Goal: Navigation & Orientation: Find specific page/section

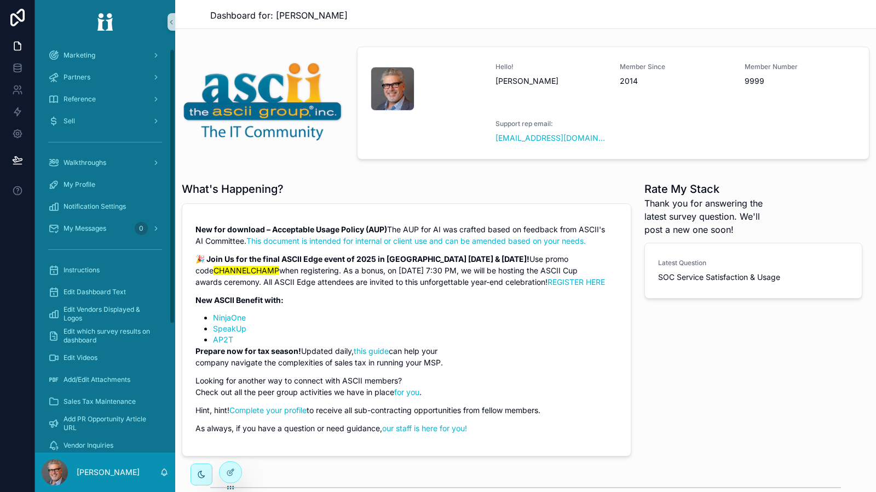
scroll to position [55, 0]
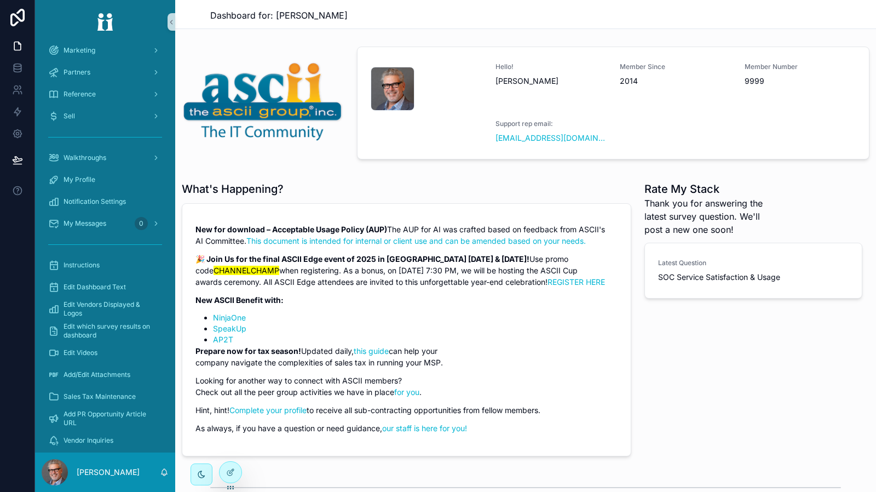
click at [0, 0] on icon at bounding box center [0, 0] width 0 height 0
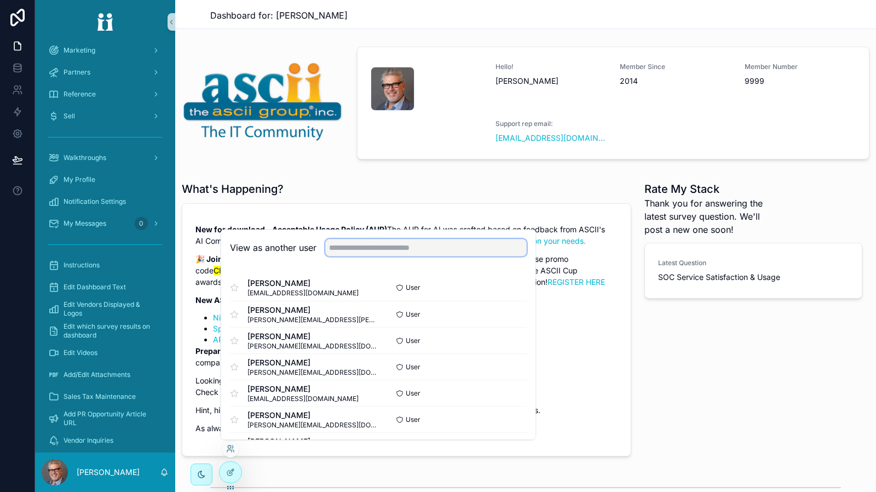
click at [355, 245] on input "text" at bounding box center [426, 248] width 202 height 18
click at [362, 248] on input "text" at bounding box center [426, 248] width 202 height 18
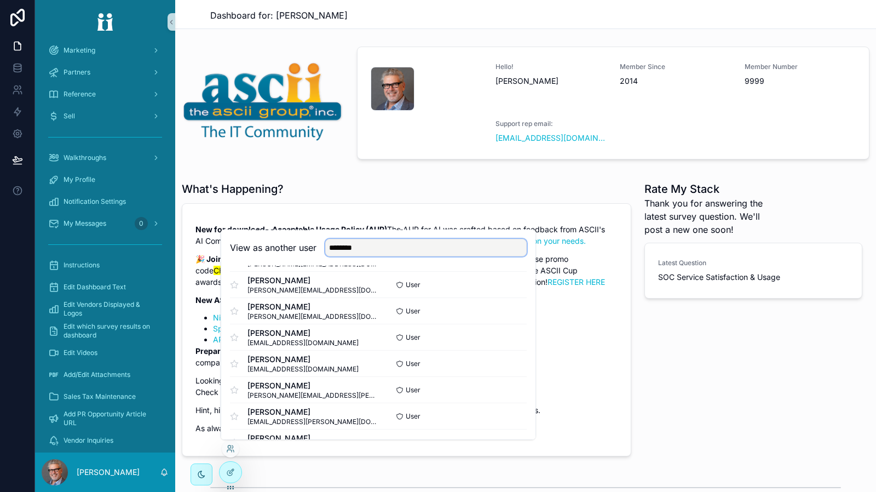
scroll to position [80, 0]
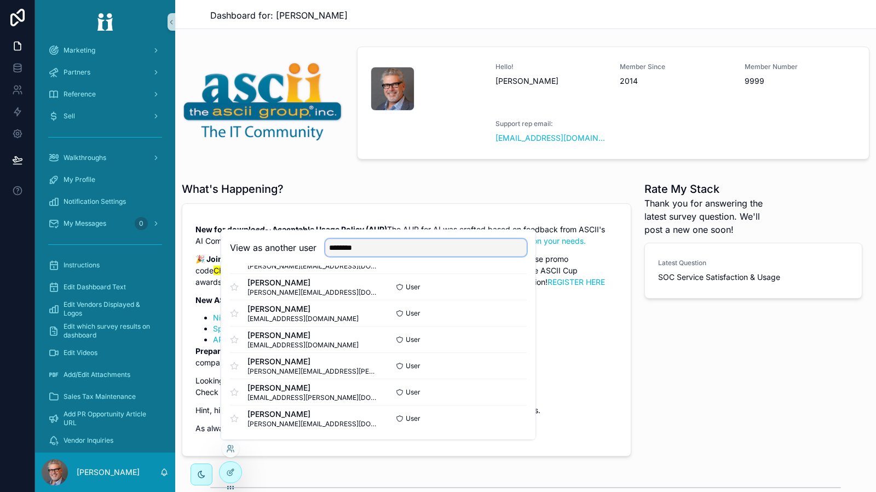
type input "********"
click at [0, 0] on button "Select" at bounding box center [0, 0] width 0 height 0
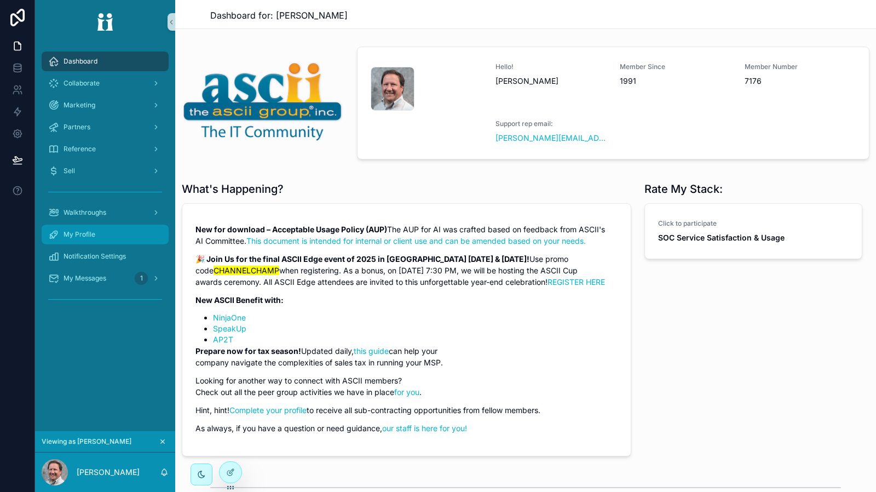
click at [102, 234] on div "My Profile" at bounding box center [105, 235] width 114 height 18
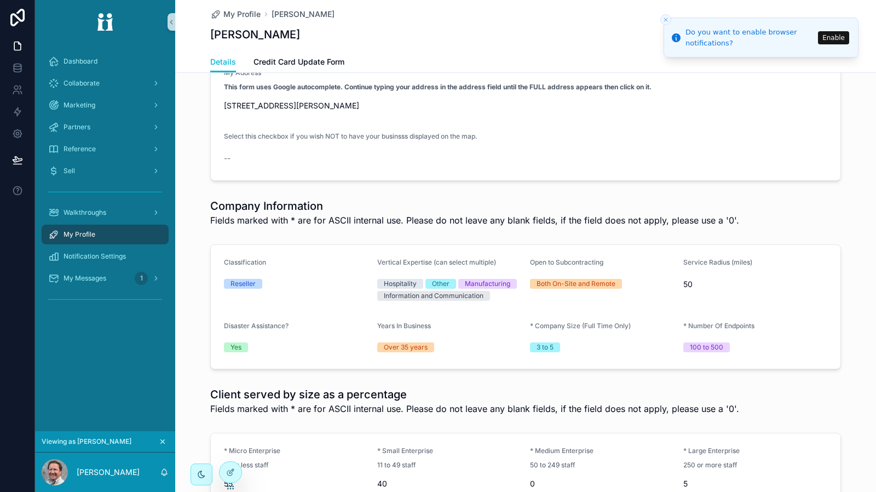
scroll to position [219, 0]
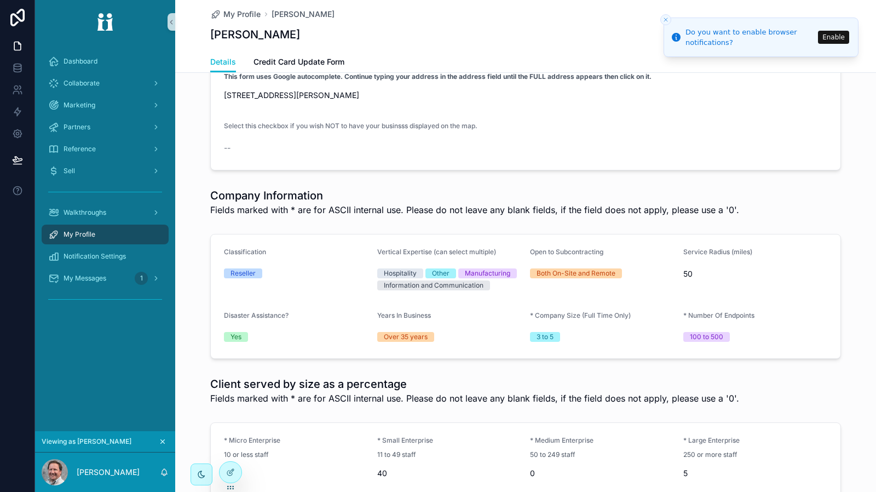
click at [668, 19] on icon "Close toast" at bounding box center [666, 19] width 7 height 7
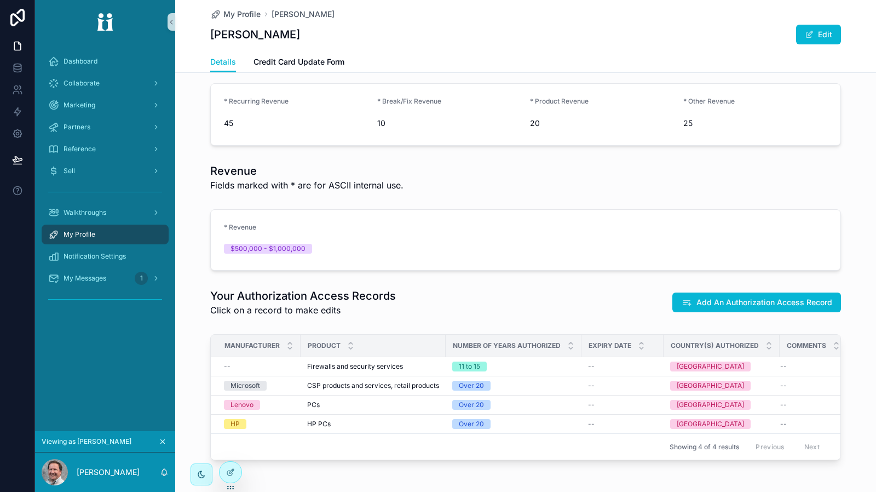
scroll to position [692, 0]
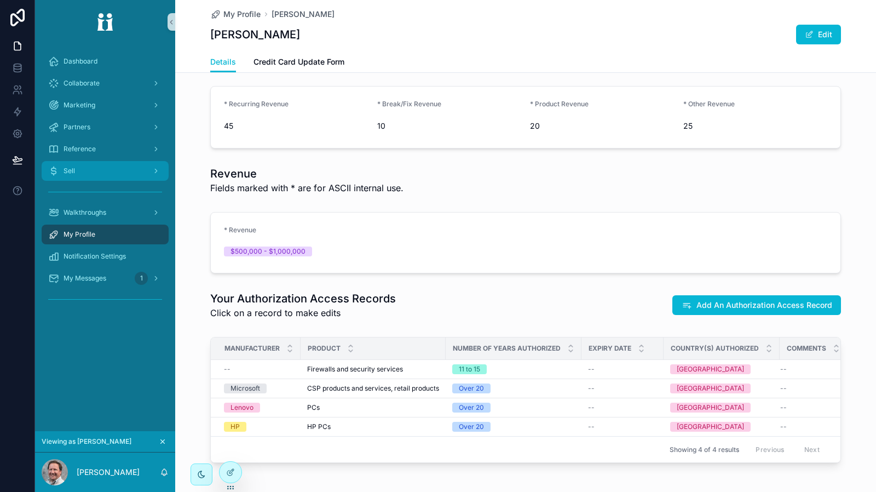
click at [90, 167] on div "Sell" at bounding box center [105, 171] width 114 height 18
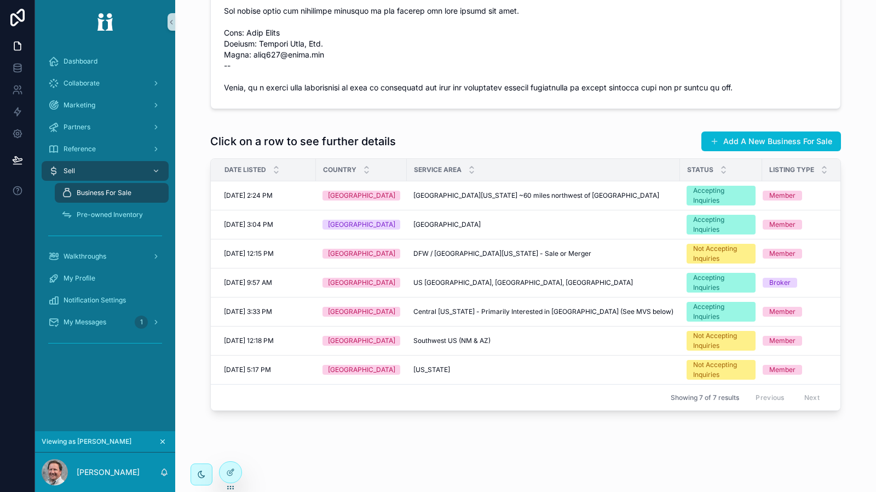
scroll to position [400, 0]
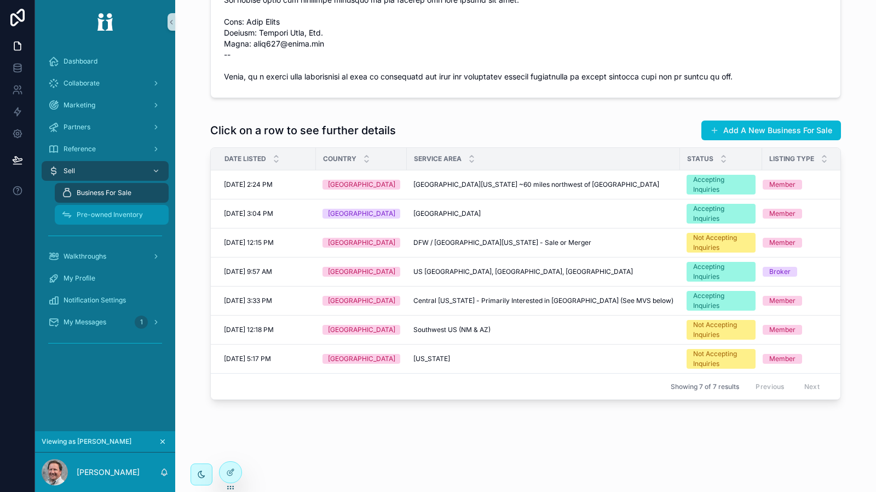
click at [119, 216] on span "Pre-owned Inventory" at bounding box center [110, 214] width 66 height 9
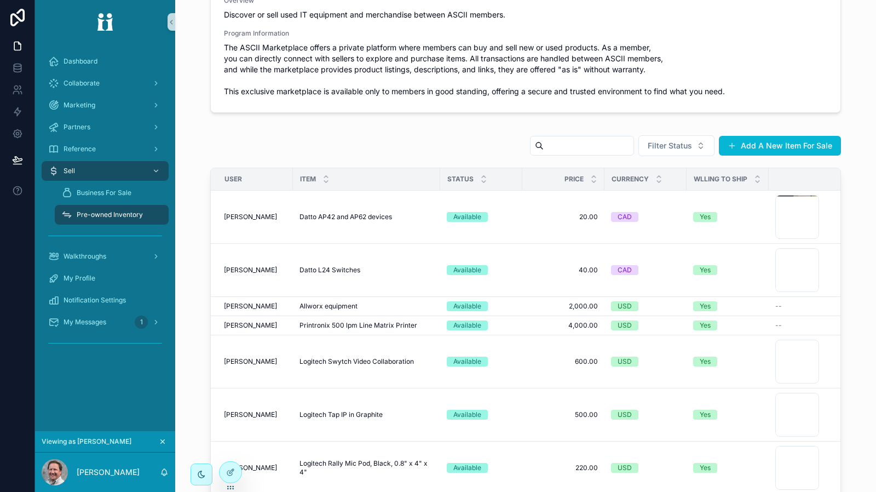
scroll to position [110, 0]
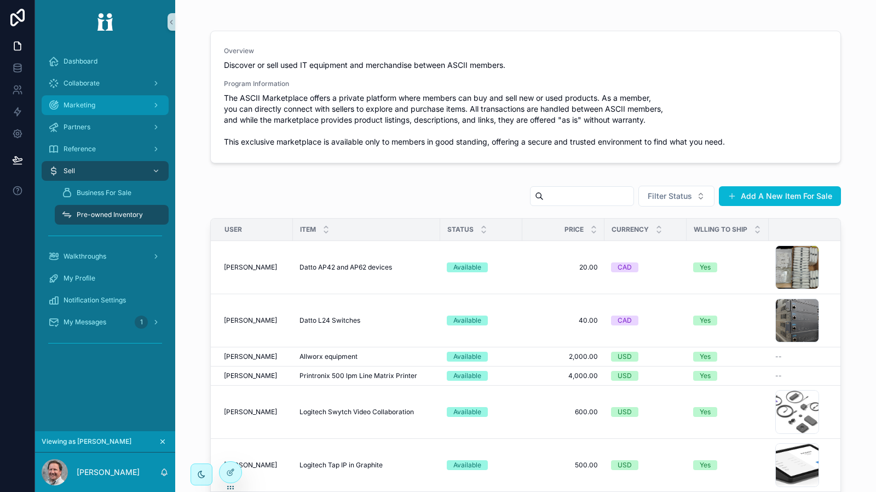
click at [111, 106] on div "Marketing" at bounding box center [105, 105] width 114 height 18
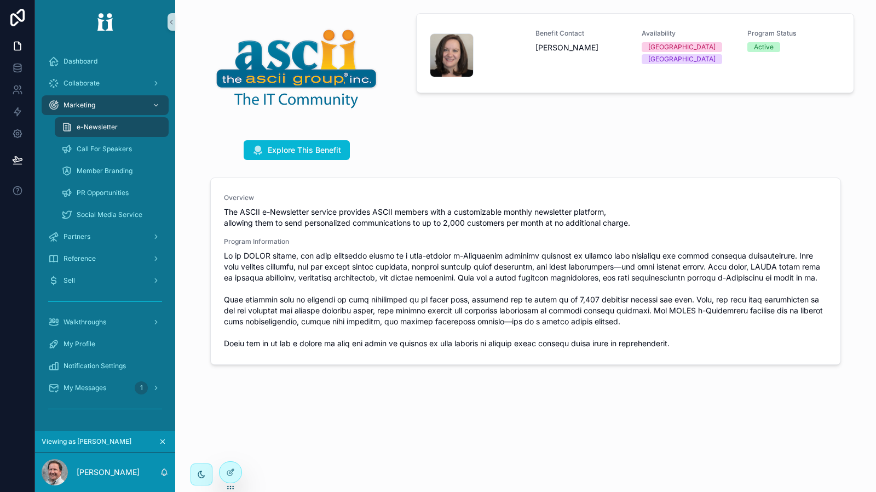
click at [112, 128] on span "e-Newsletter" at bounding box center [97, 127] width 41 height 9
click at [113, 235] on div "Partners" at bounding box center [105, 237] width 114 height 18
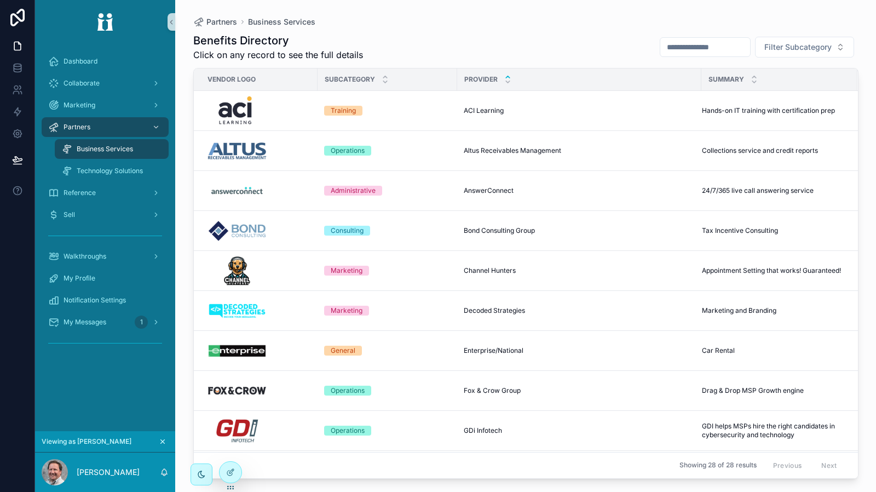
click at [225, 156] on img "scrollable content" at bounding box center [237, 150] width 61 height 31
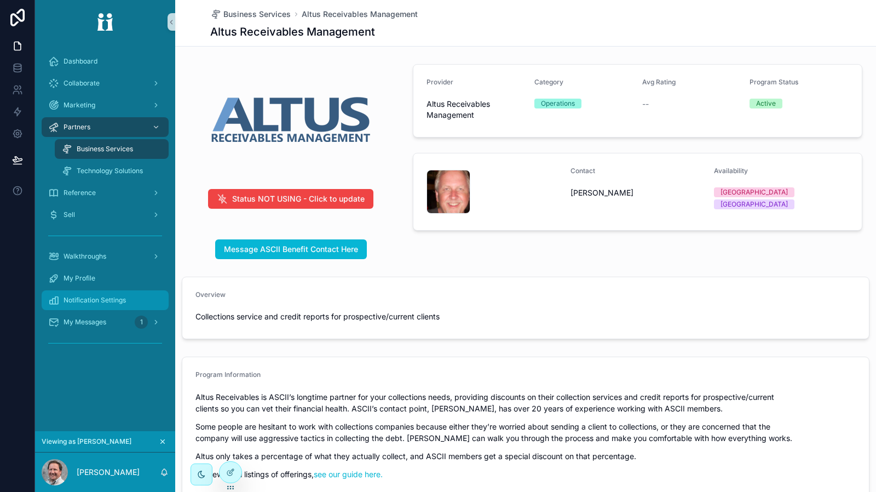
click at [122, 305] on div "Notification Settings" at bounding box center [105, 300] width 114 height 18
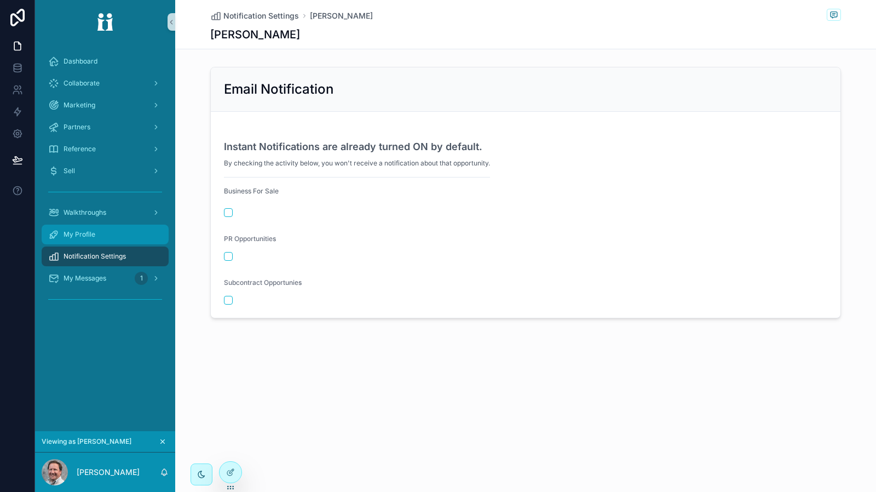
click at [100, 233] on div "My Profile" at bounding box center [105, 235] width 114 height 18
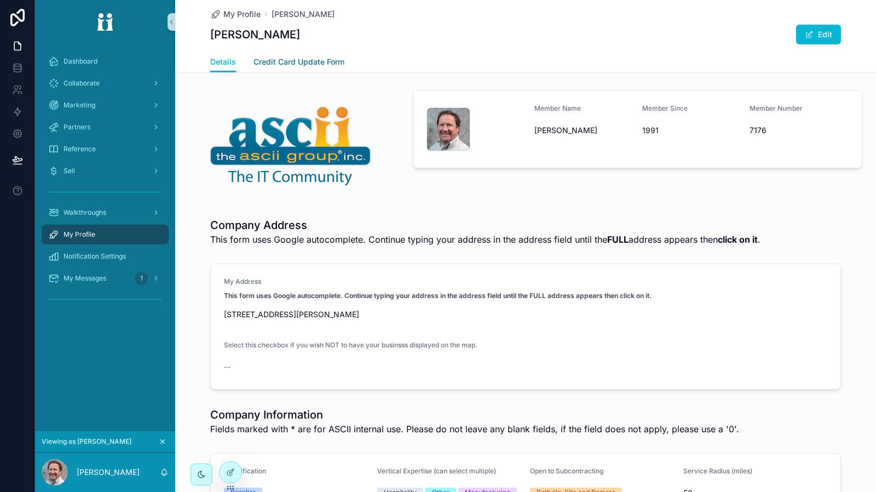
click at [313, 64] on span "Credit Card Update Form" at bounding box center [299, 61] width 91 height 11
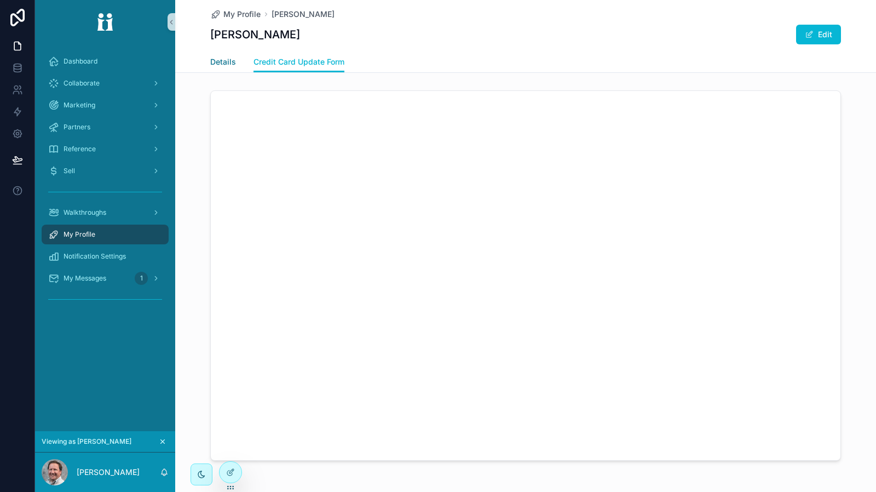
click at [227, 65] on span "Details" at bounding box center [223, 61] width 26 height 11
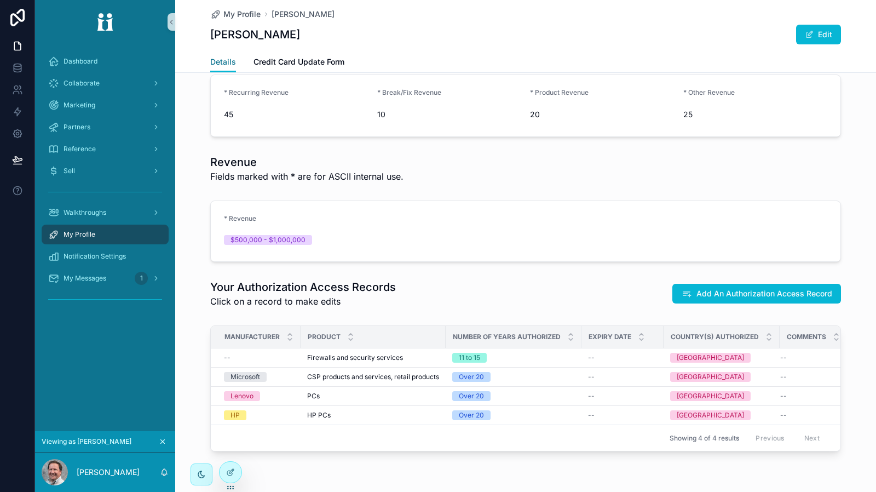
scroll to position [712, 0]
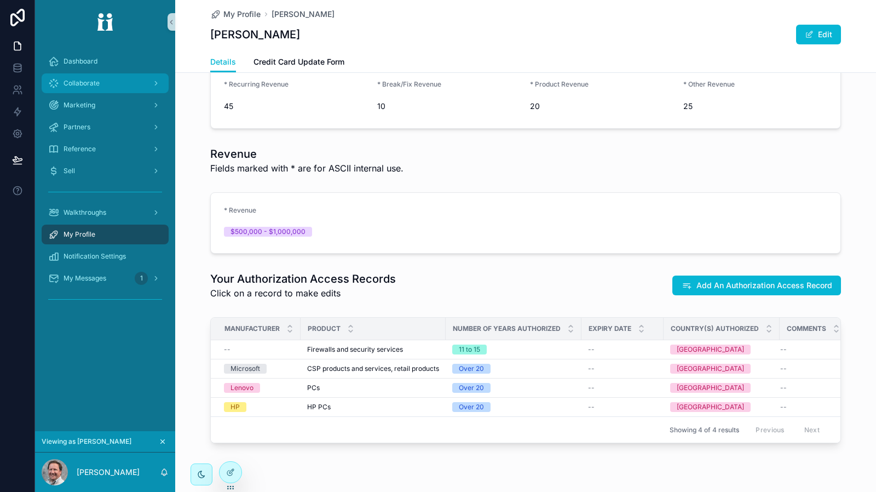
click at [156, 88] on div "scrollable content" at bounding box center [155, 83] width 14 height 18
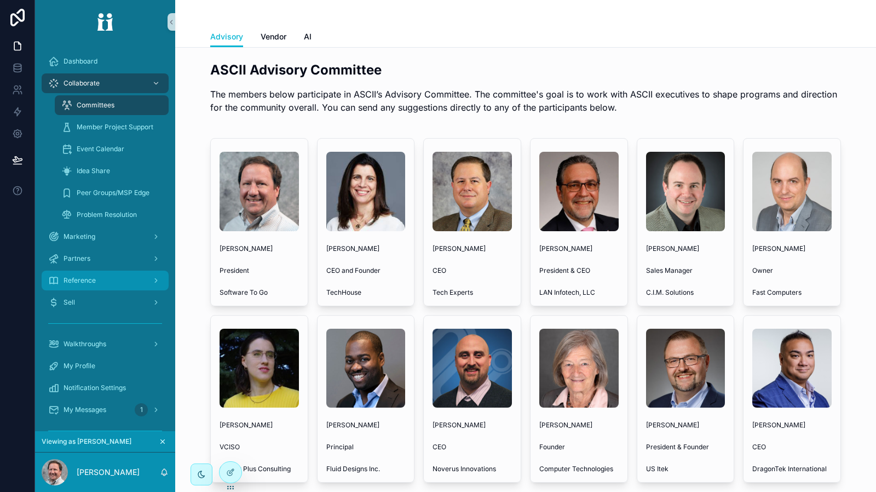
click at [96, 277] on div "Reference" at bounding box center [105, 281] width 114 height 18
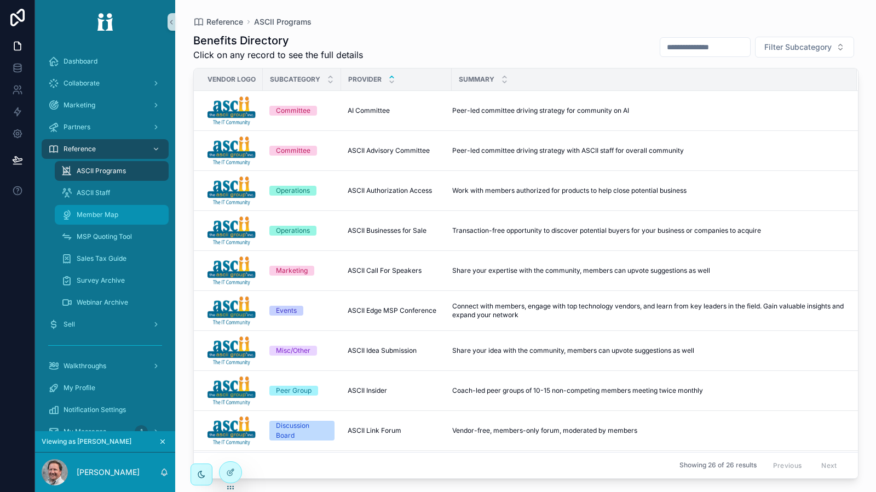
click at [114, 216] on span "Member Map" at bounding box center [98, 214] width 42 height 9
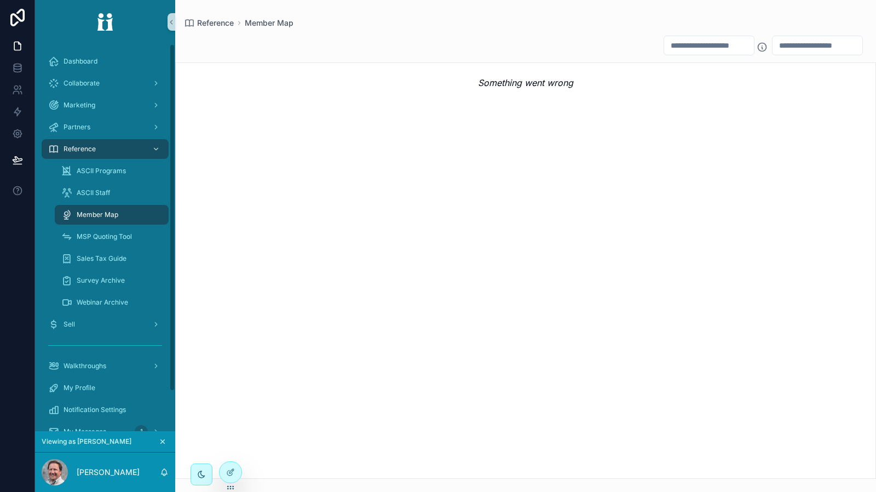
click at [131, 150] on div "Reference" at bounding box center [105, 149] width 114 height 18
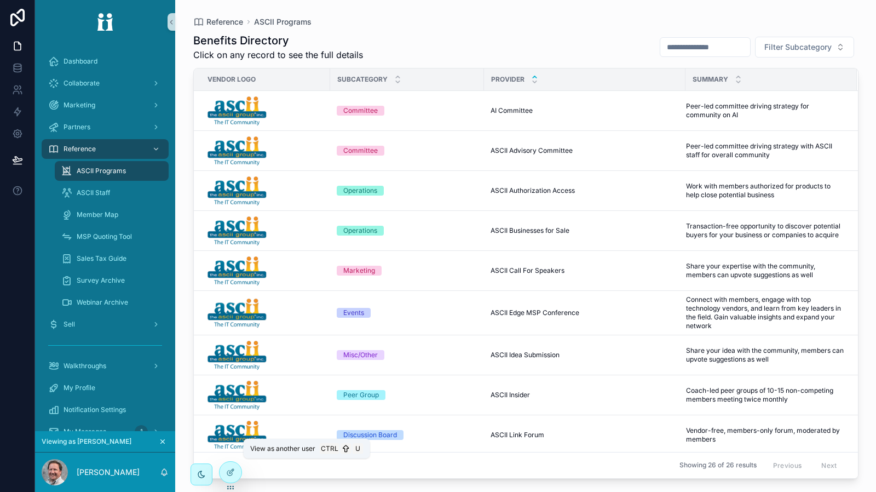
click at [0, 0] on icon at bounding box center [0, 0] width 0 height 0
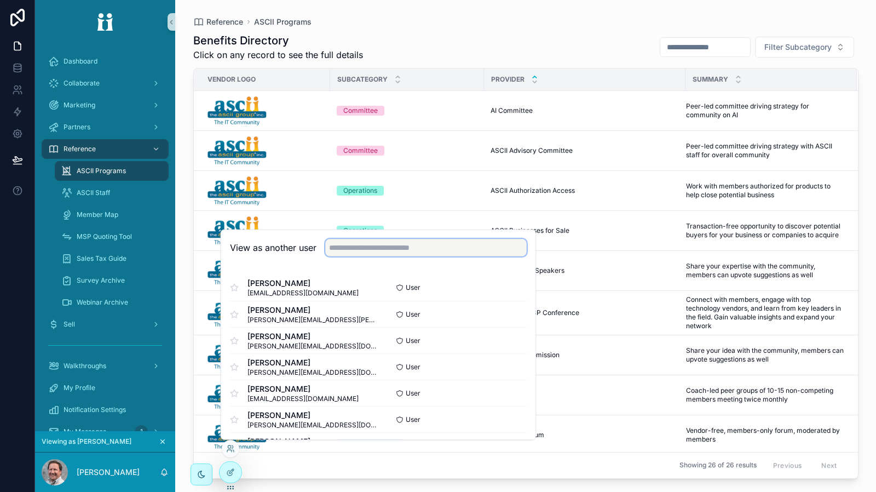
click at [344, 249] on input "text" at bounding box center [426, 248] width 202 height 18
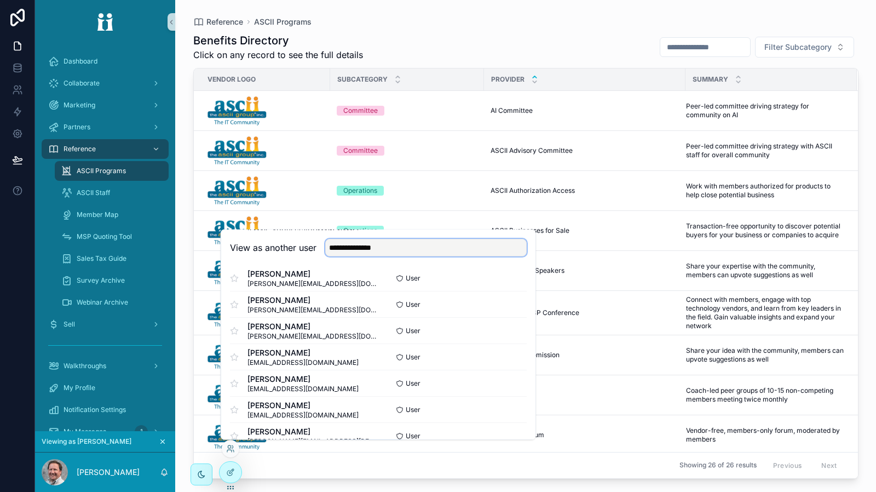
scroll to position [385, 0]
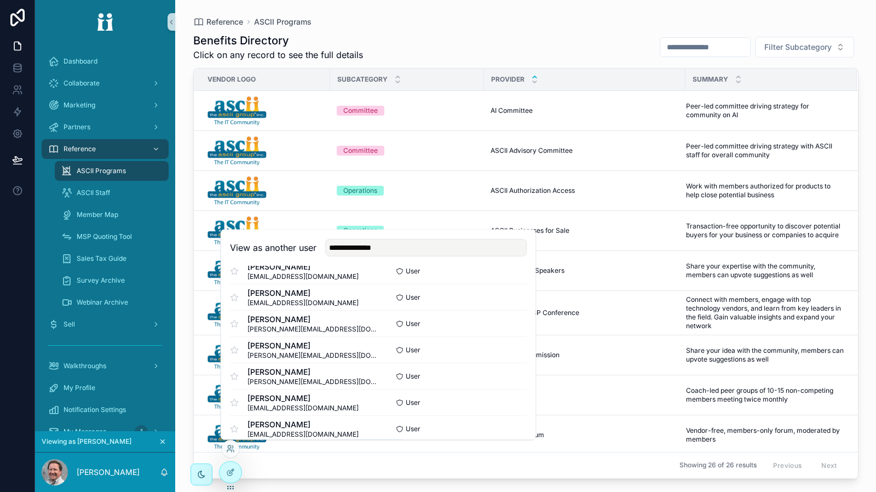
click at [523, 355] on div "Terry Davidson tdavidson@approachtechnology.com User Select David Faramarzi dav…" at bounding box center [378, 428] width 314 height 1095
drag, startPoint x: 353, startPoint y: 248, endPoint x: 311, endPoint y: 246, distance: 41.7
click at [311, 246] on div "**********" at bounding box center [378, 248] width 297 height 18
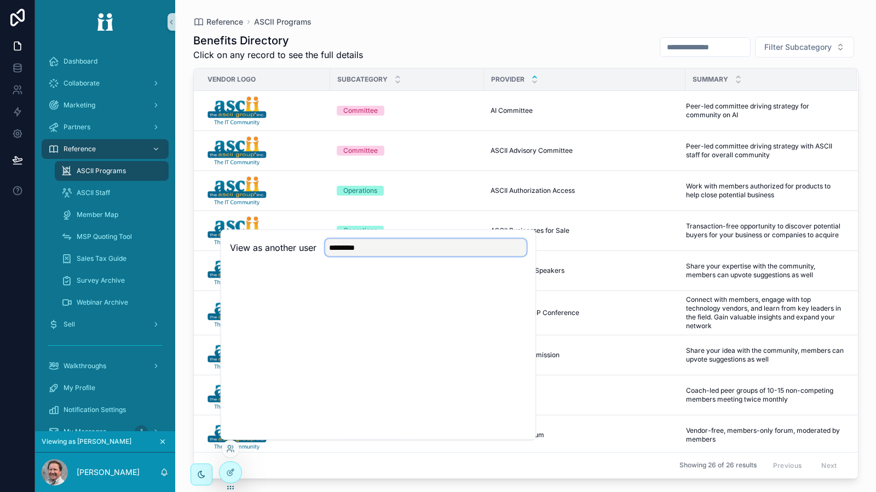
click at [381, 245] on input "*********" at bounding box center [426, 248] width 202 height 18
type input "*"
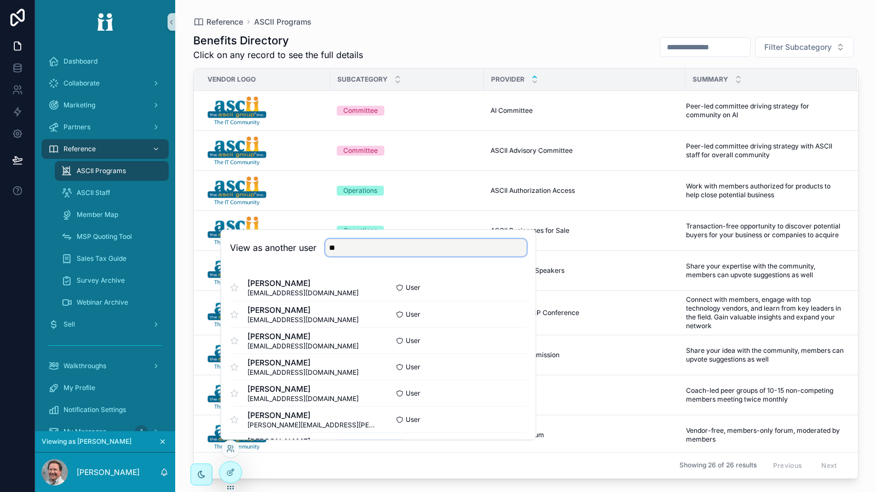
type input "*"
type input "*******"
click at [0, 0] on button "Select" at bounding box center [0, 0] width 0 height 0
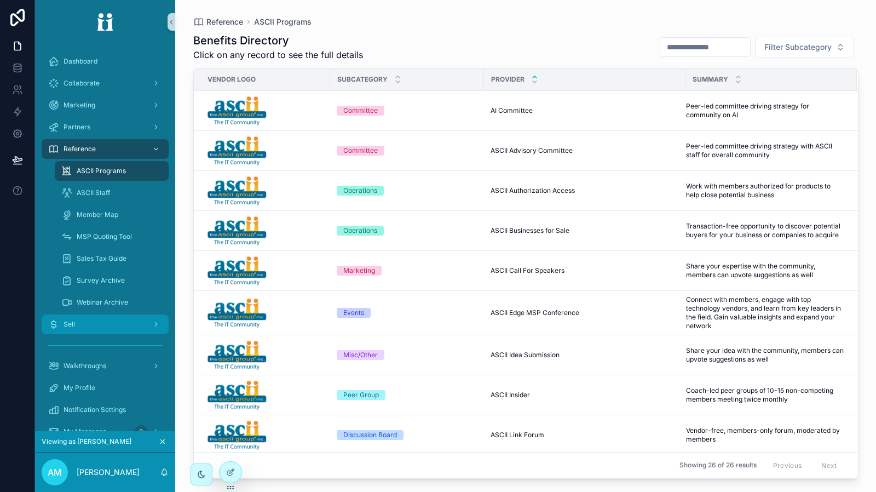
click at [142, 326] on div "Sell" at bounding box center [105, 324] width 114 height 18
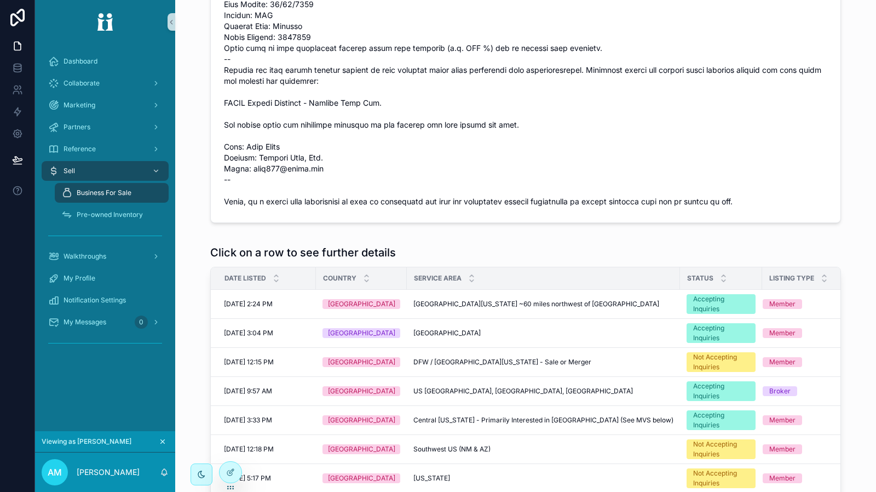
scroll to position [274, 0]
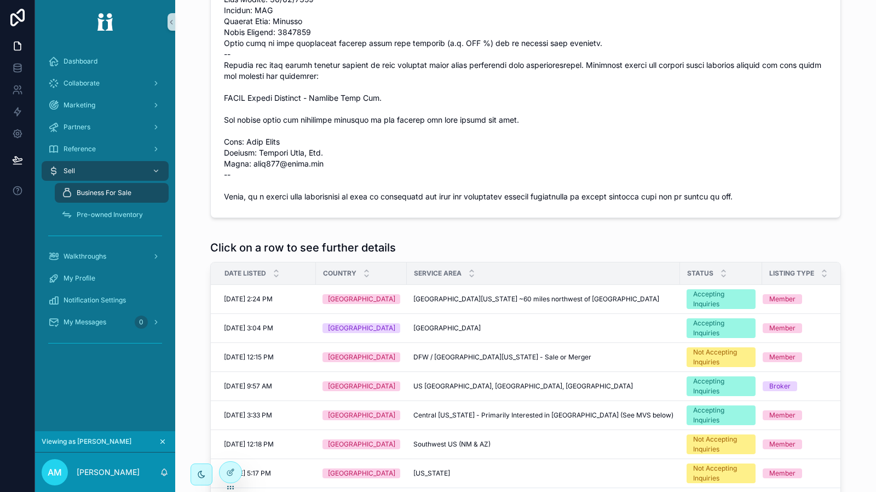
click at [163, 443] on icon "scrollable content" at bounding box center [163, 442] width 8 height 8
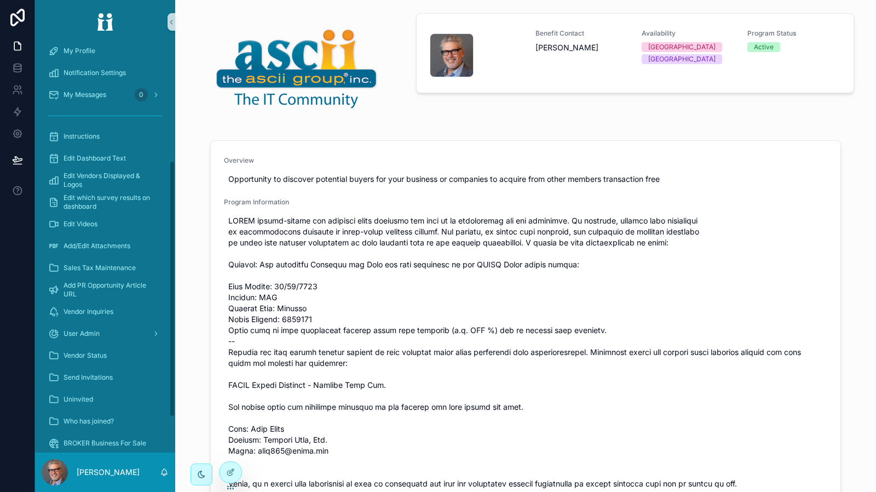
scroll to position [242, 0]
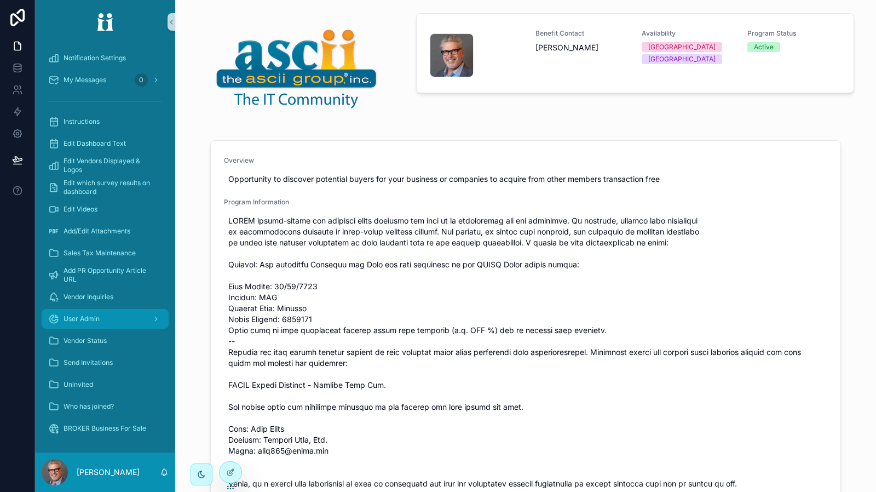
click at [117, 323] on div "User Admin" at bounding box center [105, 319] width 114 height 18
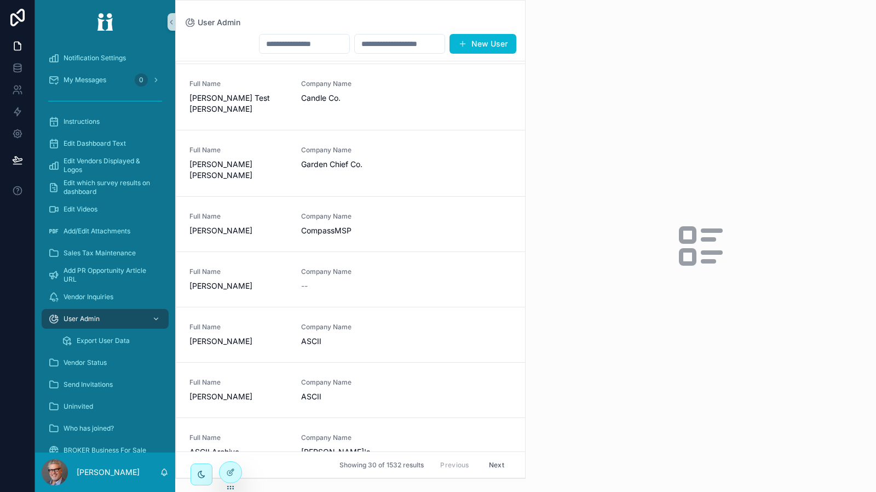
scroll to position [602, 0]
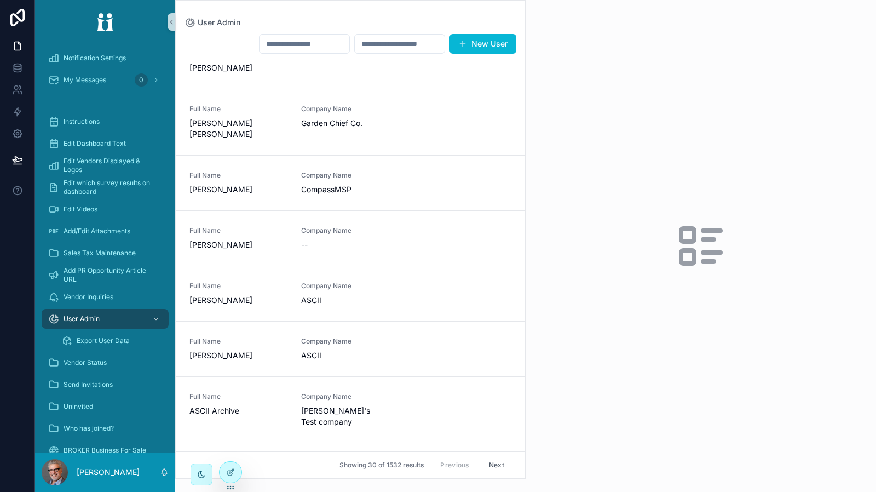
click at [278, 38] on input "scrollable content" at bounding box center [305, 43] width 90 height 15
type input "*"
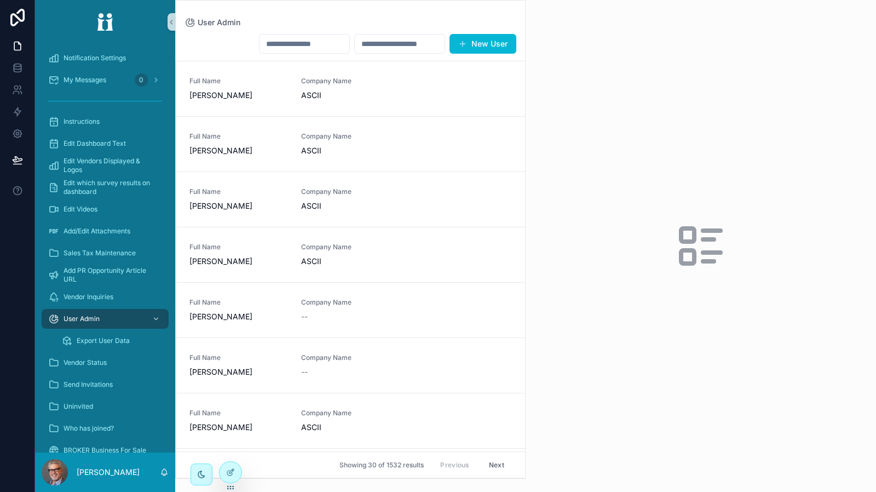
click at [0, 0] on icon at bounding box center [0, 0] width 0 height 0
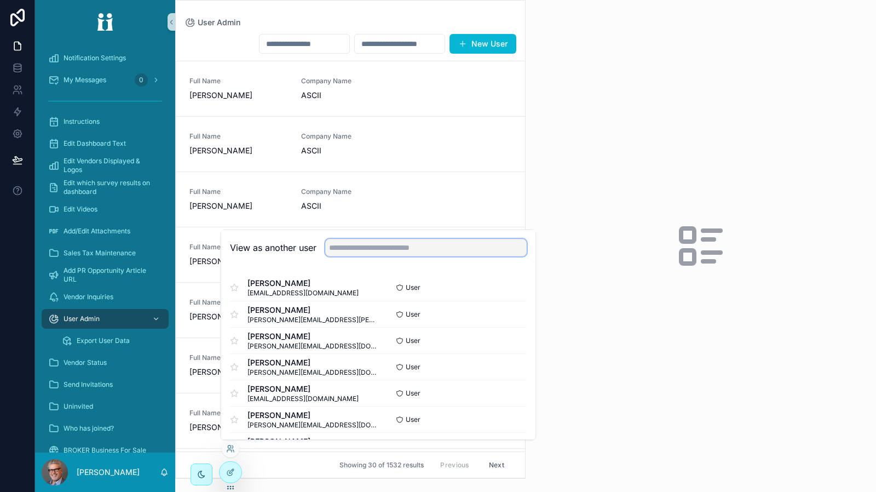
click at [352, 250] on input "text" at bounding box center [426, 248] width 202 height 18
type input "*******"
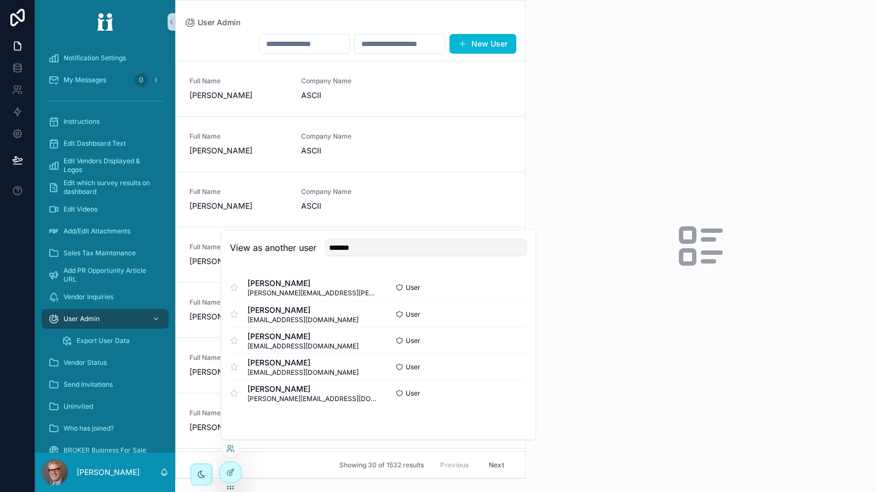
click at [0, 0] on button "Select" at bounding box center [0, 0] width 0 height 0
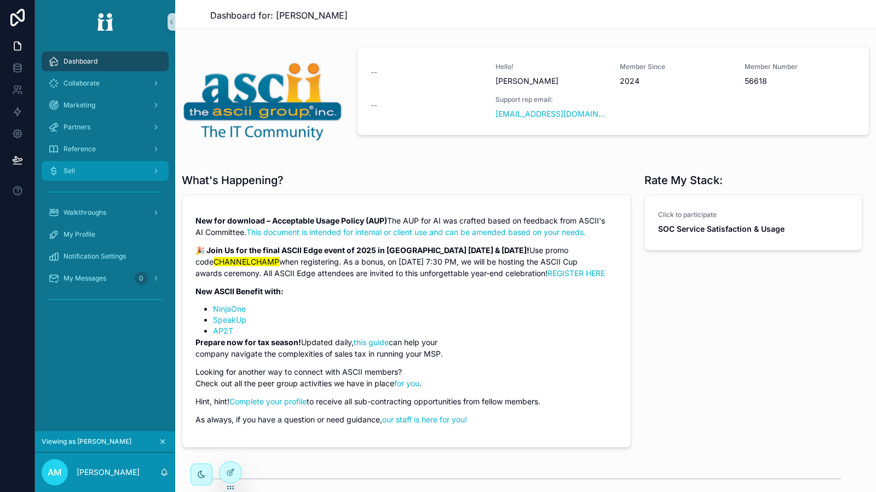
click at [123, 171] on div "Sell" at bounding box center [105, 171] width 114 height 18
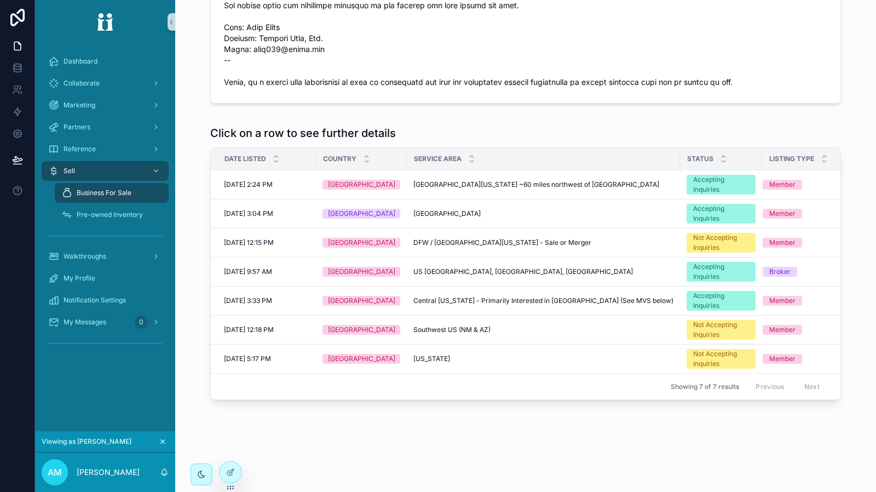
scroll to position [394, 0]
click at [426, 180] on span "[GEOGRAPHIC_DATA][US_STATE] ~60 miles northwest of [GEOGRAPHIC_DATA]" at bounding box center [536, 184] width 246 height 9
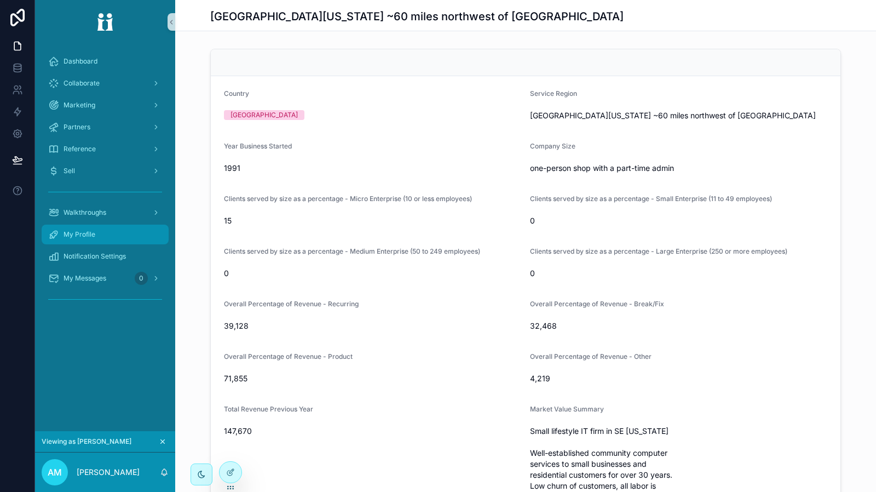
click at [89, 238] on span "My Profile" at bounding box center [80, 234] width 32 height 9
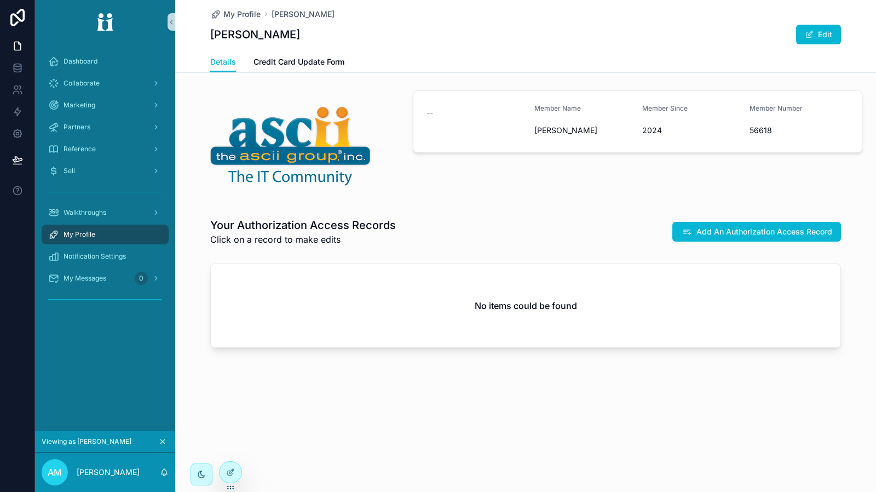
click at [803, 36] on button "Edit" at bounding box center [818, 35] width 45 height 20
click at [815, 33] on button "Done" at bounding box center [816, 35] width 50 height 20
click at [118, 265] on link "Notification Settings" at bounding box center [105, 256] width 127 height 20
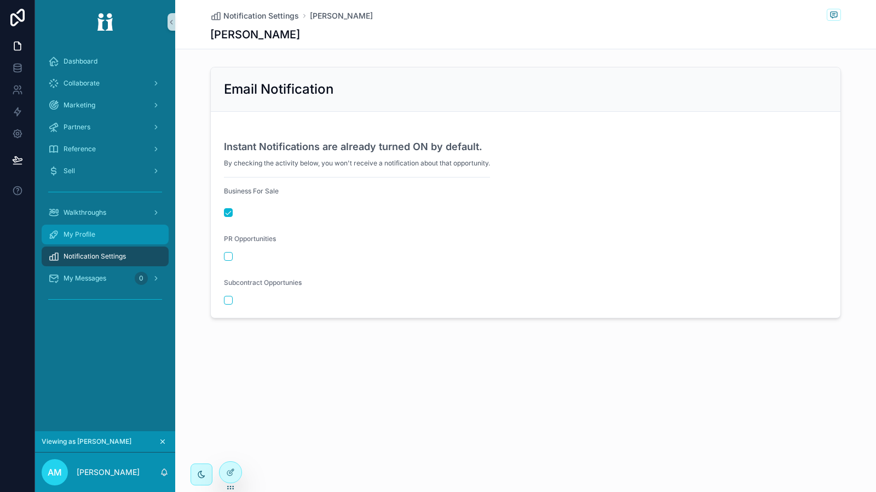
click at [89, 228] on div "My Profile" at bounding box center [105, 235] width 114 height 18
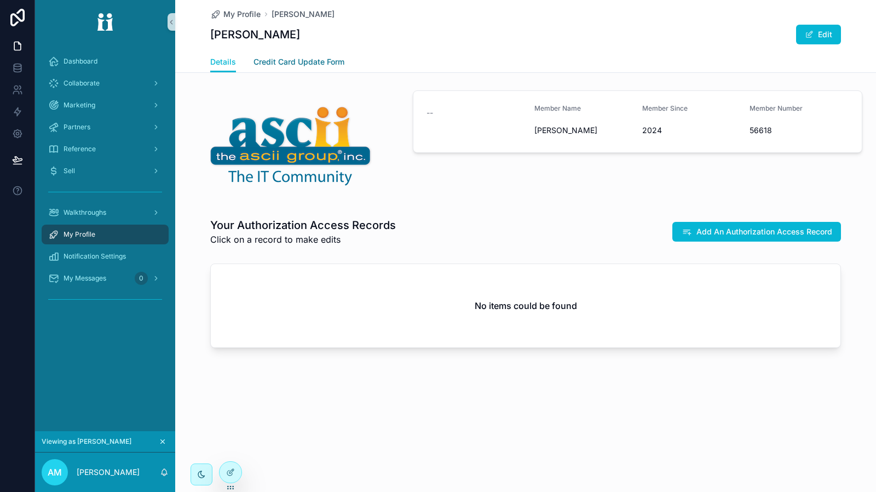
click at [315, 64] on span "Credit Card Update Form" at bounding box center [299, 61] width 91 height 11
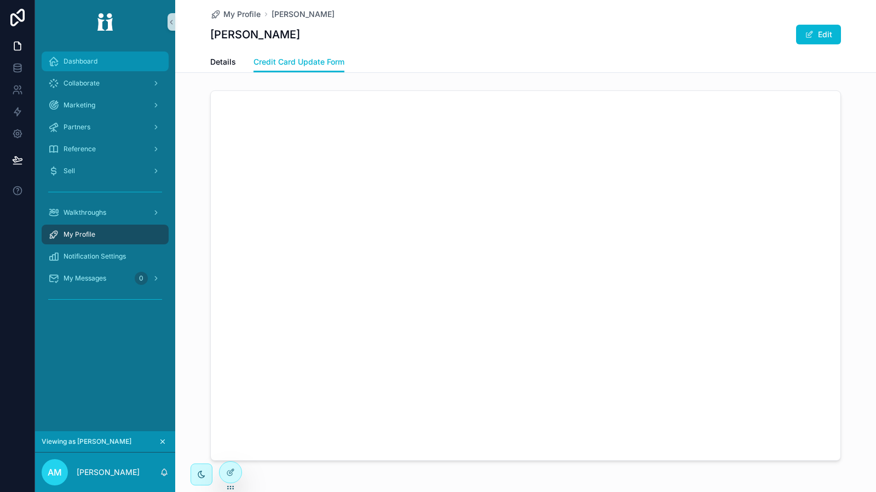
click at [101, 65] on div "Dashboard" at bounding box center [105, 62] width 114 height 18
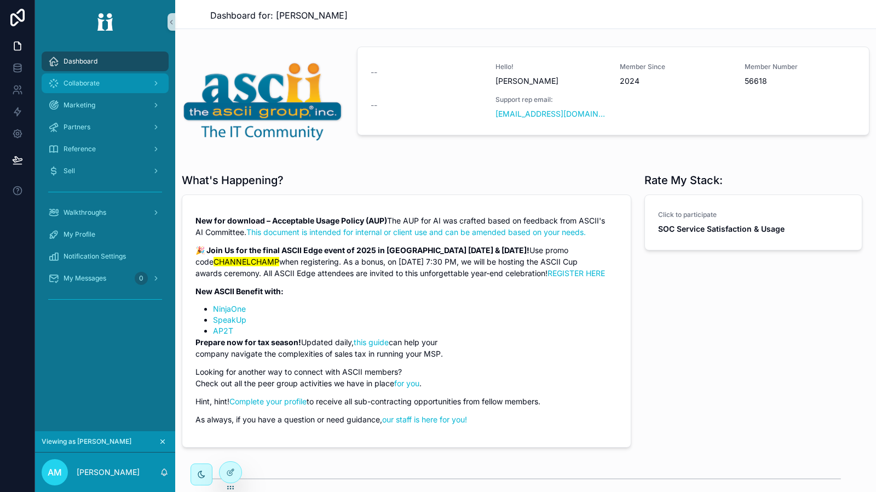
click at [106, 85] on div "Collaborate" at bounding box center [105, 83] width 114 height 18
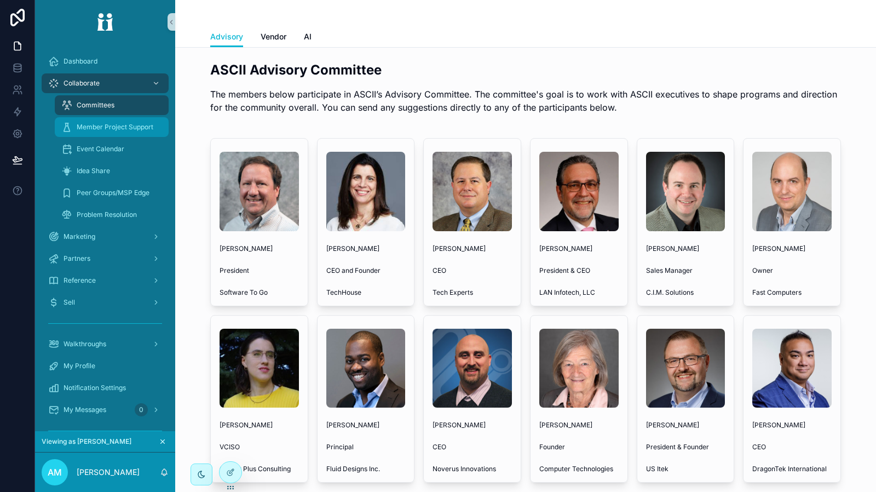
click at [117, 132] on div "Member Project Support" at bounding box center [111, 127] width 101 height 18
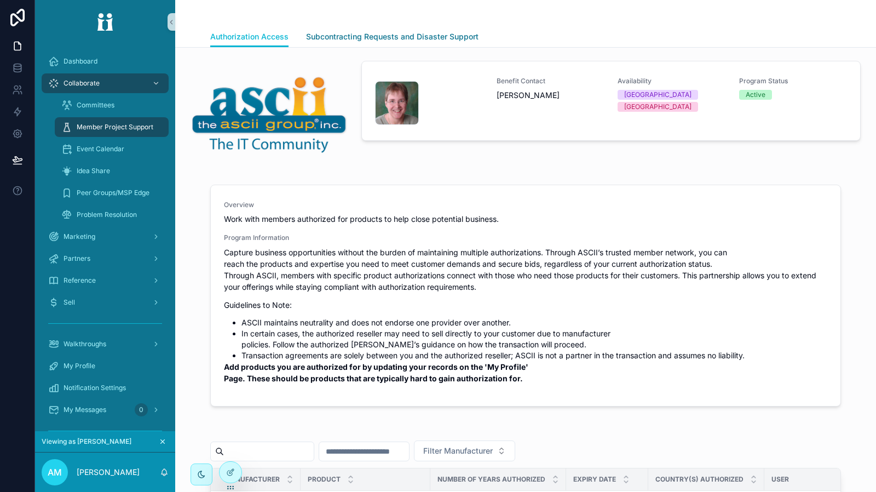
click at [402, 36] on span "Subcontracting Requests and Disaster Support" at bounding box center [392, 36] width 173 height 11
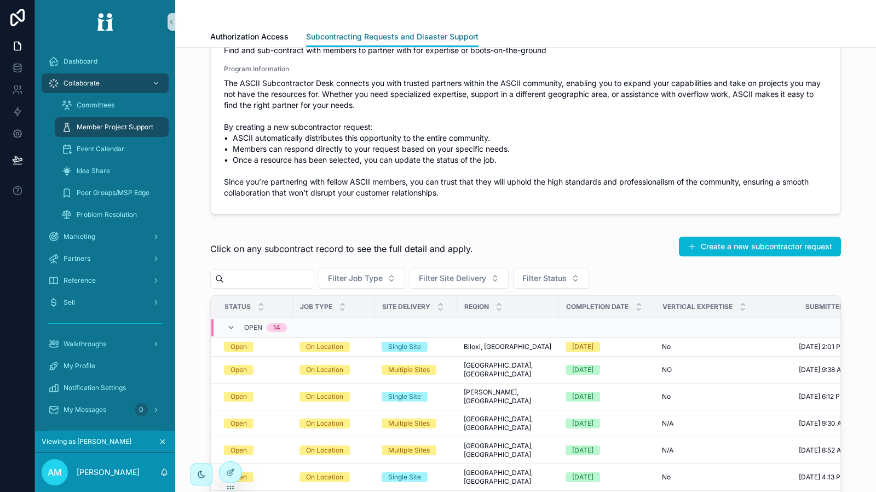
scroll to position [164, 0]
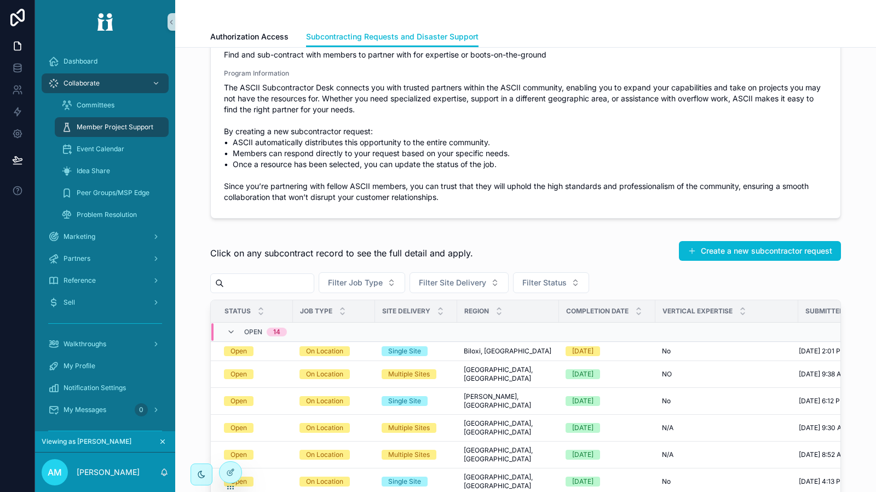
click at [398, 350] on div "Single Site" at bounding box center [404, 351] width 33 height 10
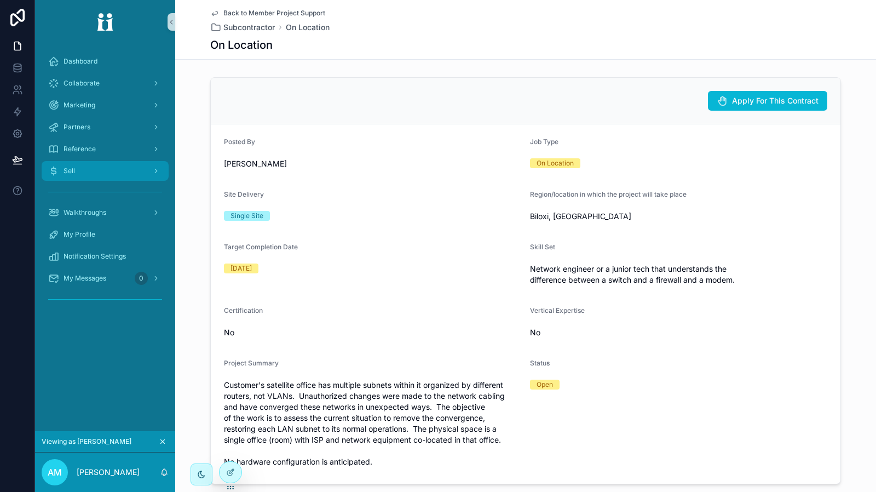
click at [110, 174] on div "Sell" at bounding box center [105, 171] width 114 height 18
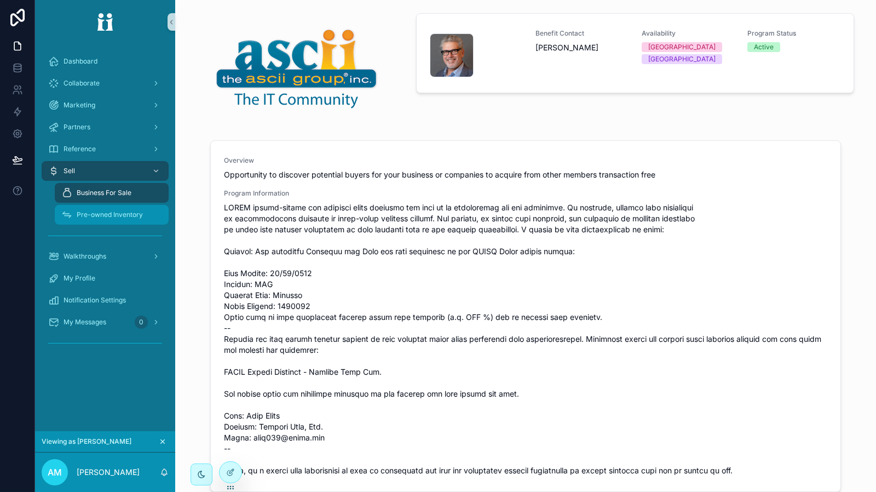
click at [104, 210] on div "Pre-owned Inventory" at bounding box center [111, 215] width 101 height 18
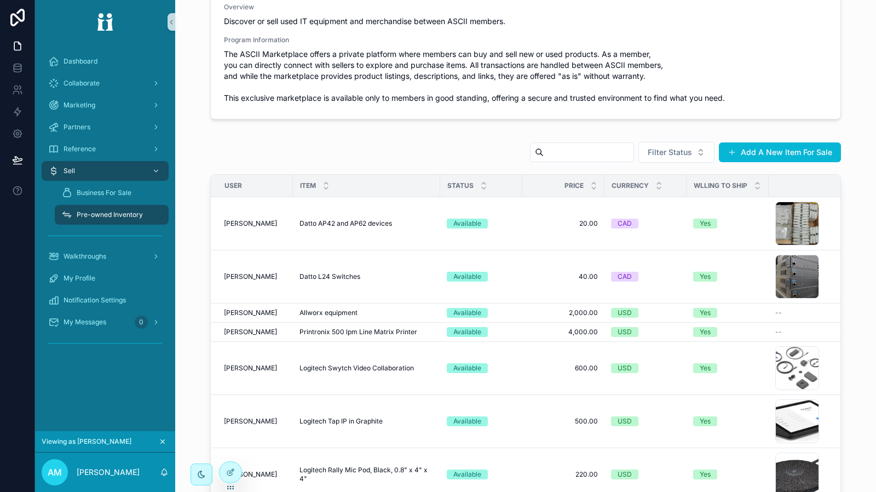
scroll to position [164, 0]
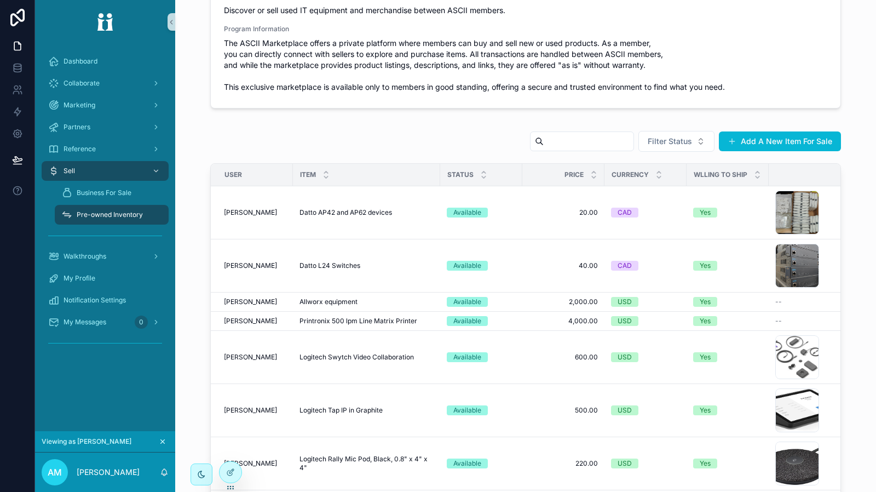
click at [386, 213] on span "Datto AP42 and AP62 devices" at bounding box center [346, 212] width 93 height 9
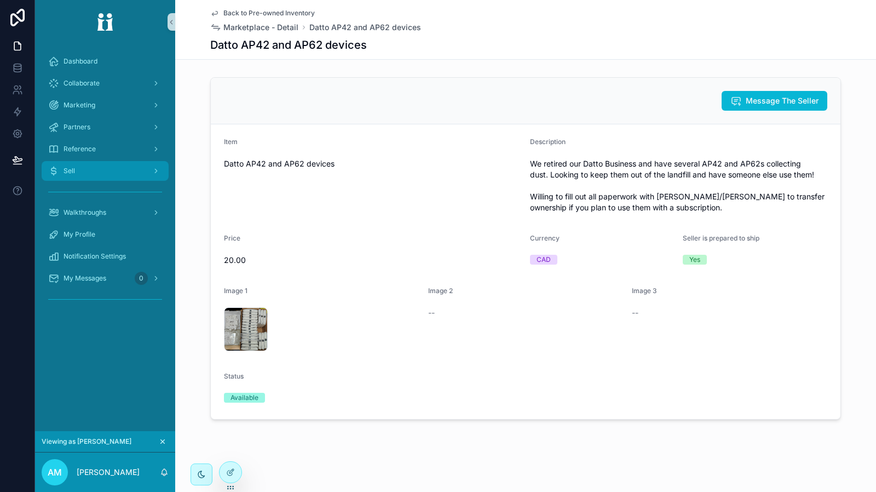
click at [101, 170] on div "Sell" at bounding box center [105, 171] width 114 height 18
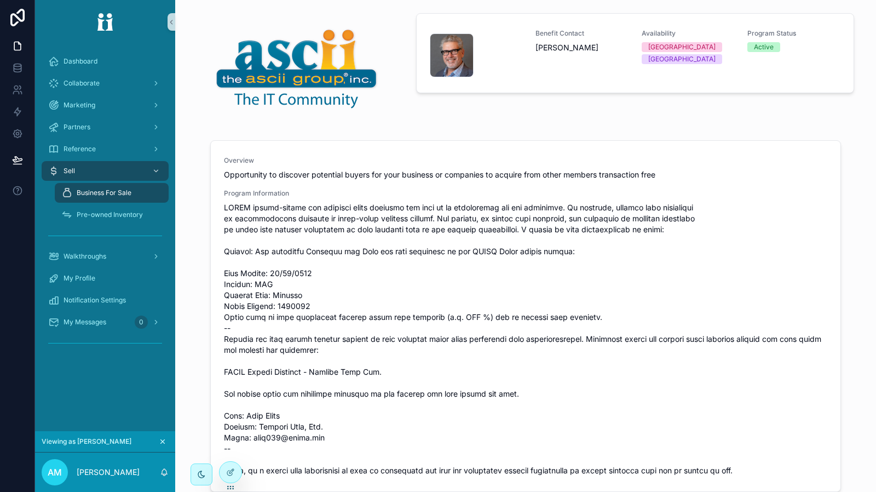
click at [105, 195] on span "Business For Sale" at bounding box center [104, 192] width 55 height 9
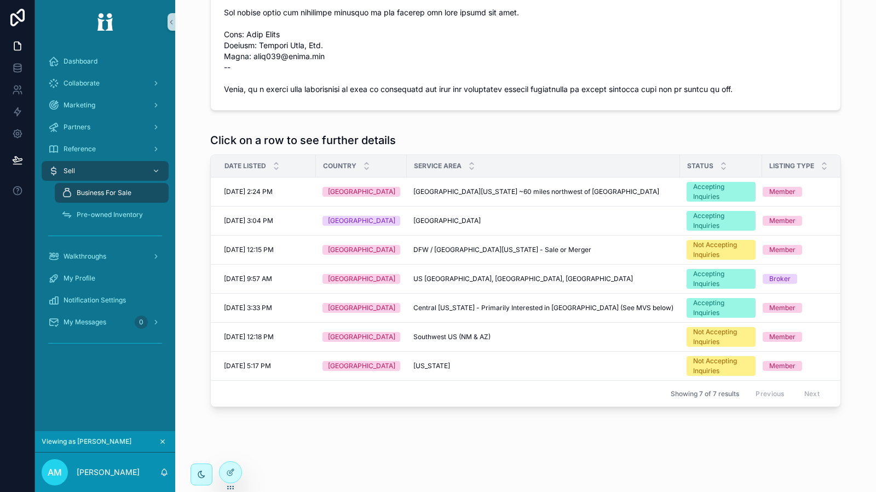
scroll to position [383, 0]
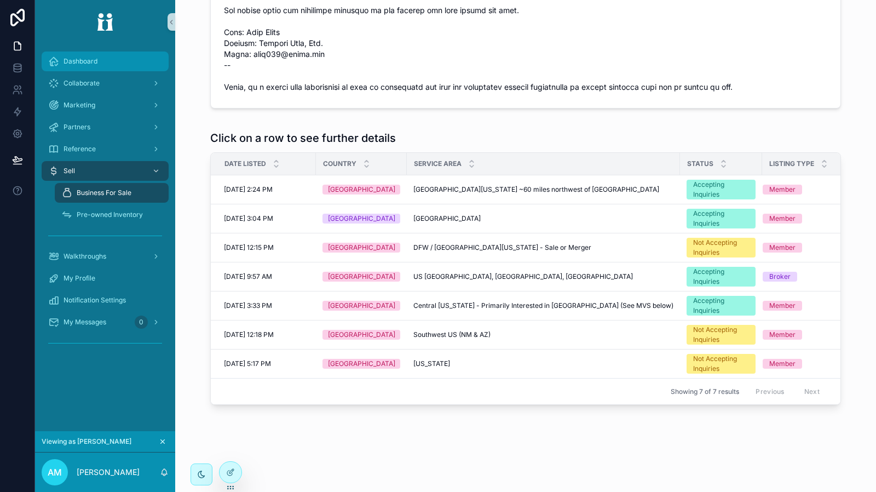
click at [115, 67] on div "Dashboard" at bounding box center [105, 62] width 114 height 18
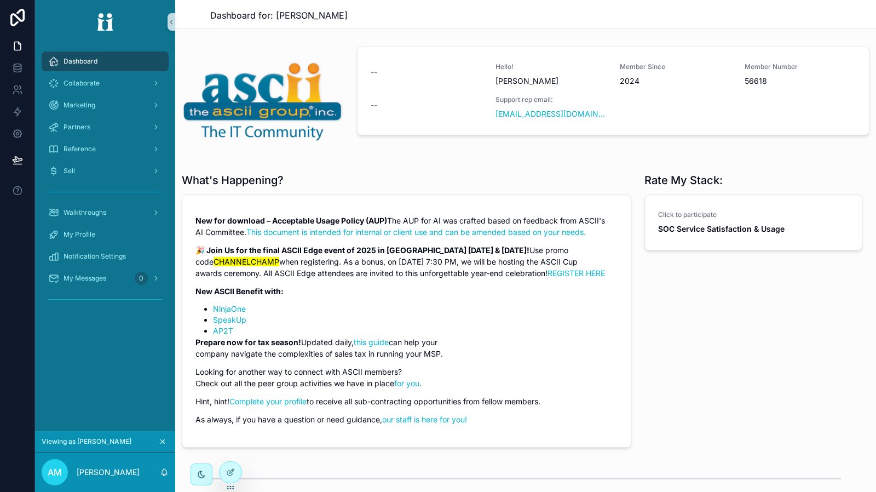
click at [0, 0] on icon at bounding box center [0, 0] width 0 height 0
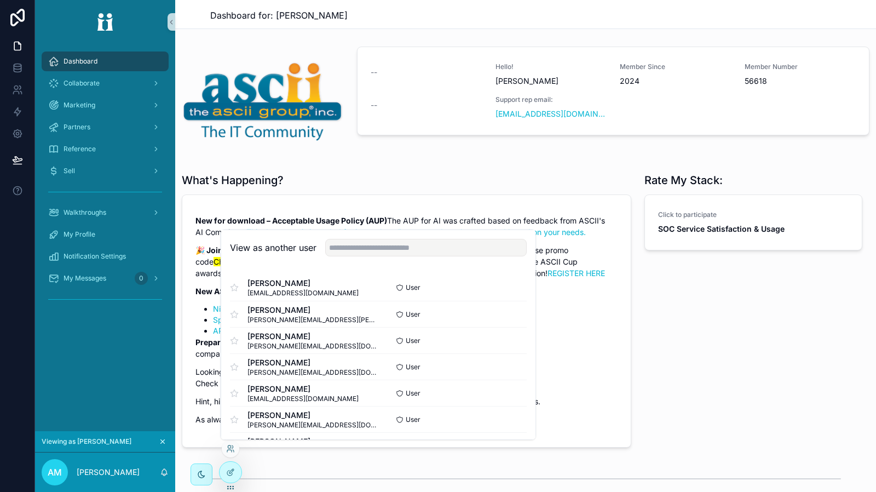
click at [0, 0] on button "Select" at bounding box center [0, 0] width 0 height 0
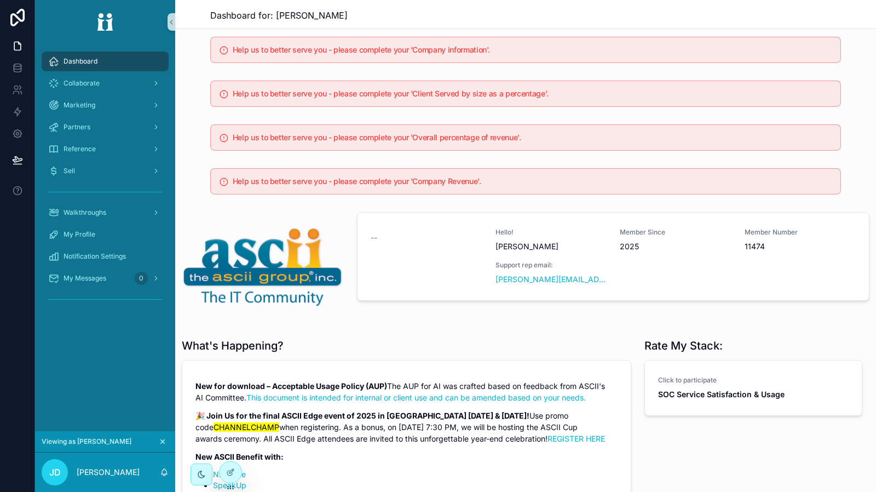
scroll to position [55, 0]
click at [0, 0] on icon at bounding box center [0, 0] width 0 height 0
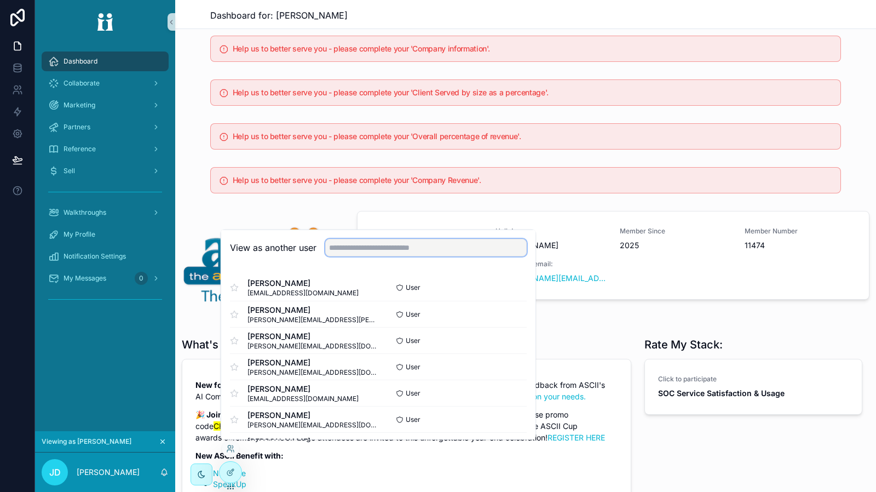
click at [360, 246] on input "text" at bounding box center [426, 248] width 202 height 18
type input "*"
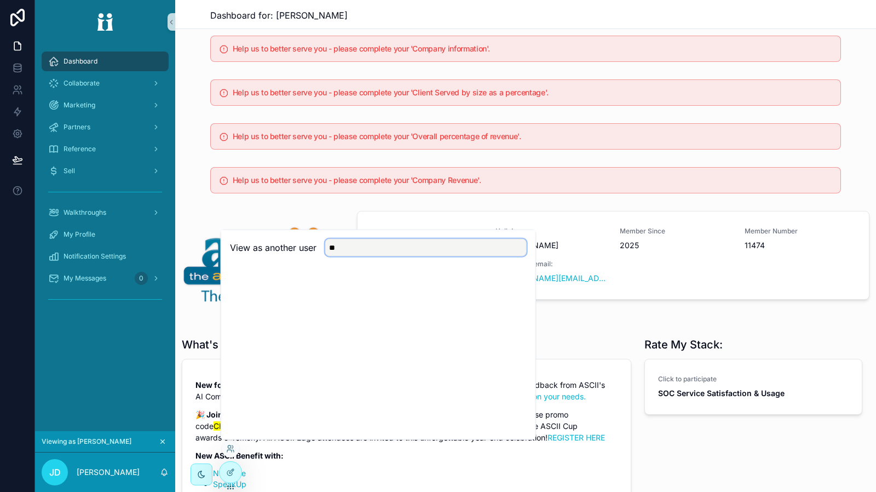
type input "*"
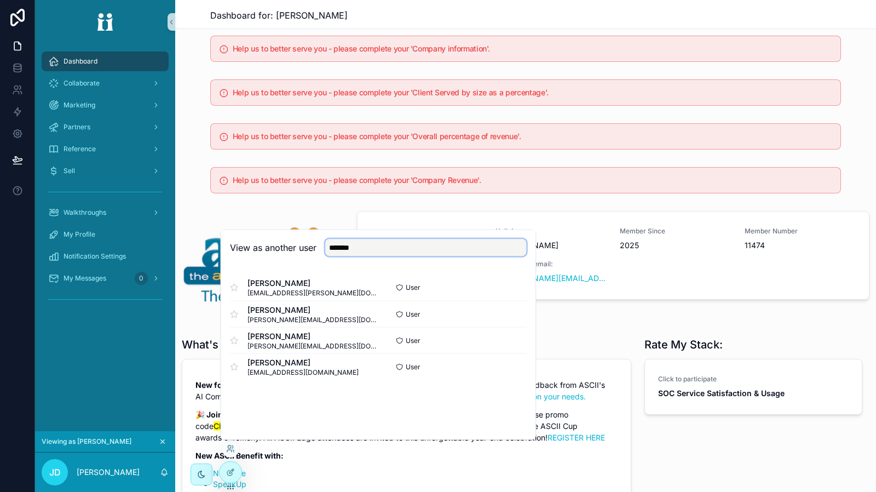
type input "*******"
click at [0, 0] on button "Select" at bounding box center [0, 0] width 0 height 0
